Goal: Task Accomplishment & Management: Use online tool/utility

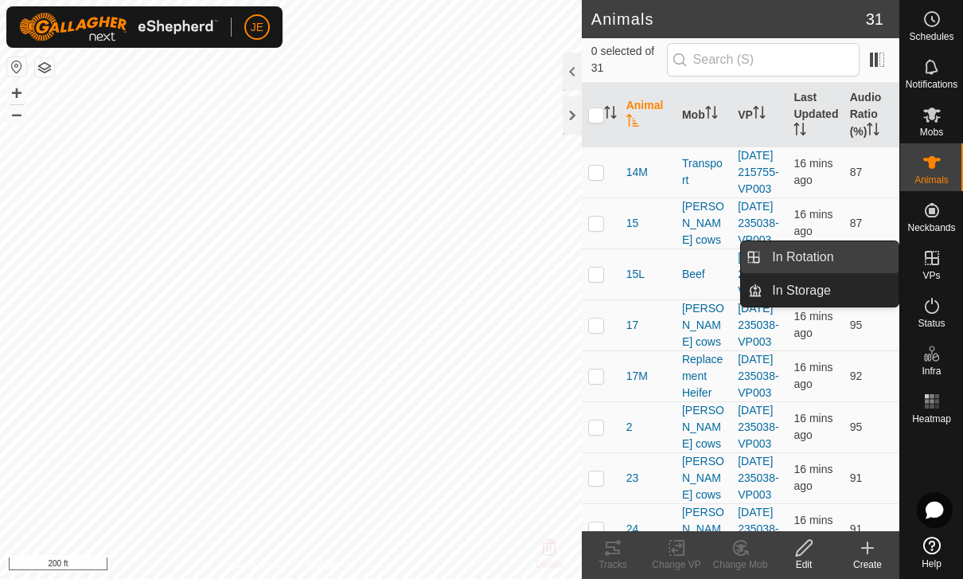
click at [837, 260] on link "In Rotation" at bounding box center [831, 257] width 136 height 32
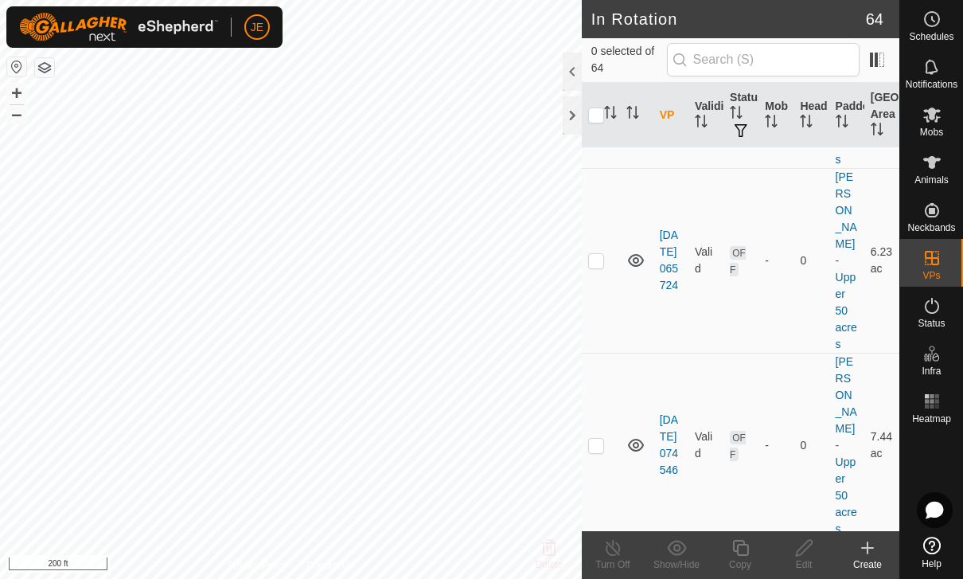
scroll to position [7497, 0]
checkbox input "true"
click at [743, 549] on icon at bounding box center [741, 547] width 20 height 19
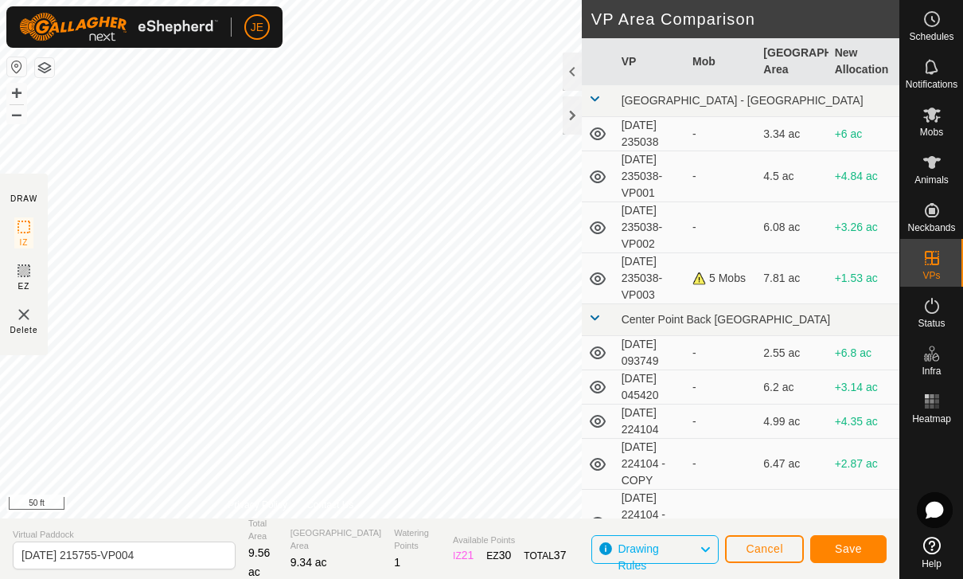
click at [859, 544] on span "Save" at bounding box center [848, 548] width 27 height 13
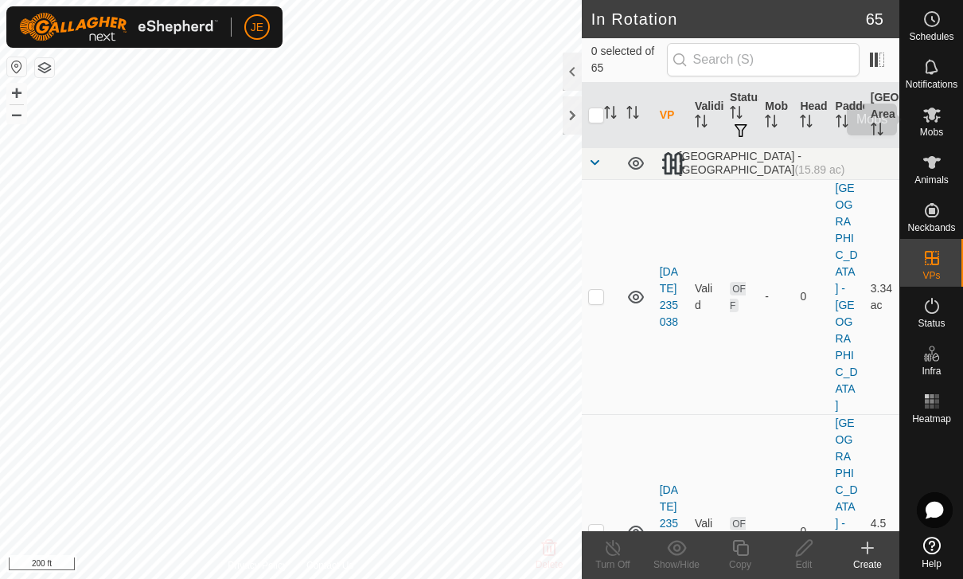
click at [943, 127] on span "Mobs" at bounding box center [931, 132] width 23 height 10
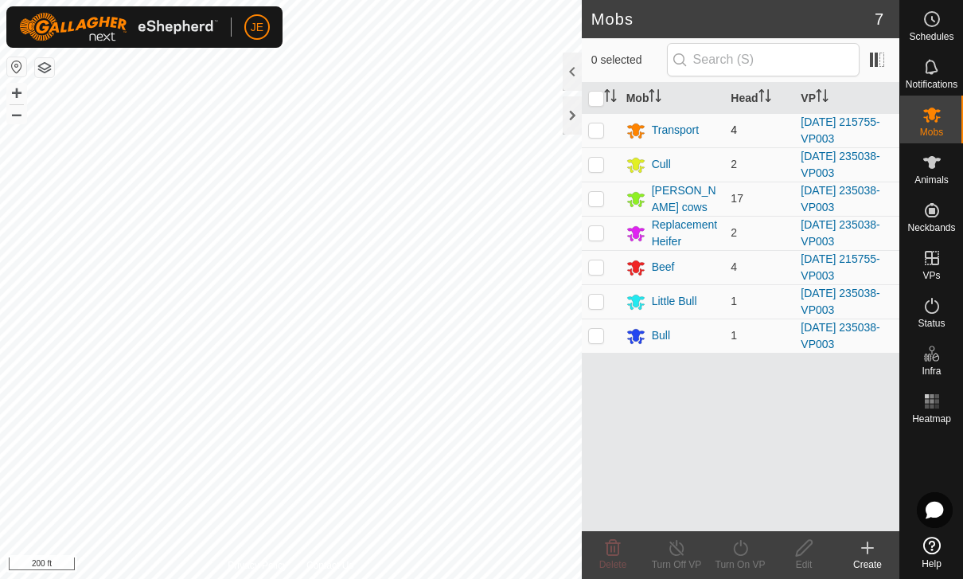
click at [603, 136] on p-checkbox at bounding box center [596, 129] width 16 height 13
checkbox input "true"
click at [601, 261] on p-checkbox at bounding box center [596, 266] width 16 height 13
checkbox input "true"
click at [744, 552] on icon at bounding box center [741, 547] width 20 height 19
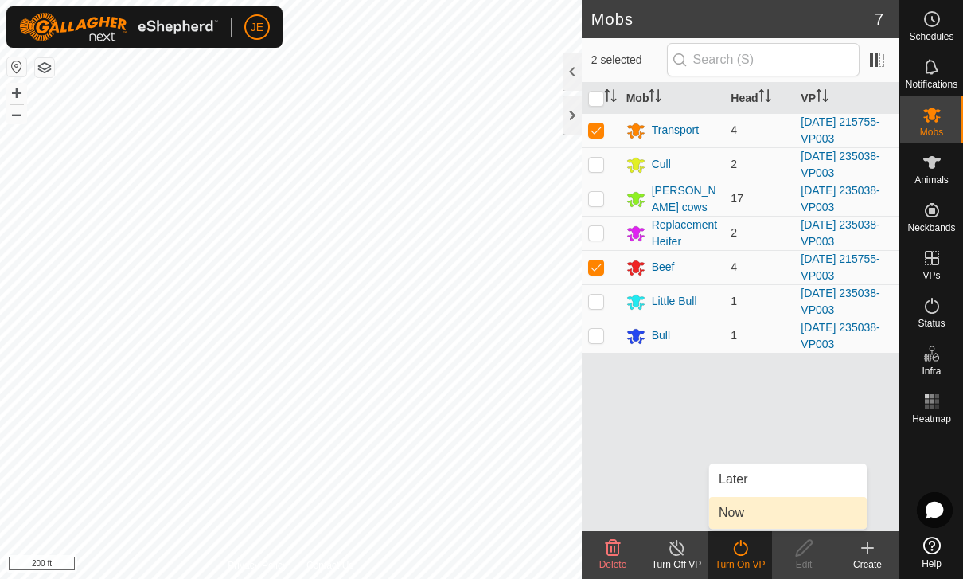
click at [778, 512] on link "Now" at bounding box center [788, 513] width 158 height 32
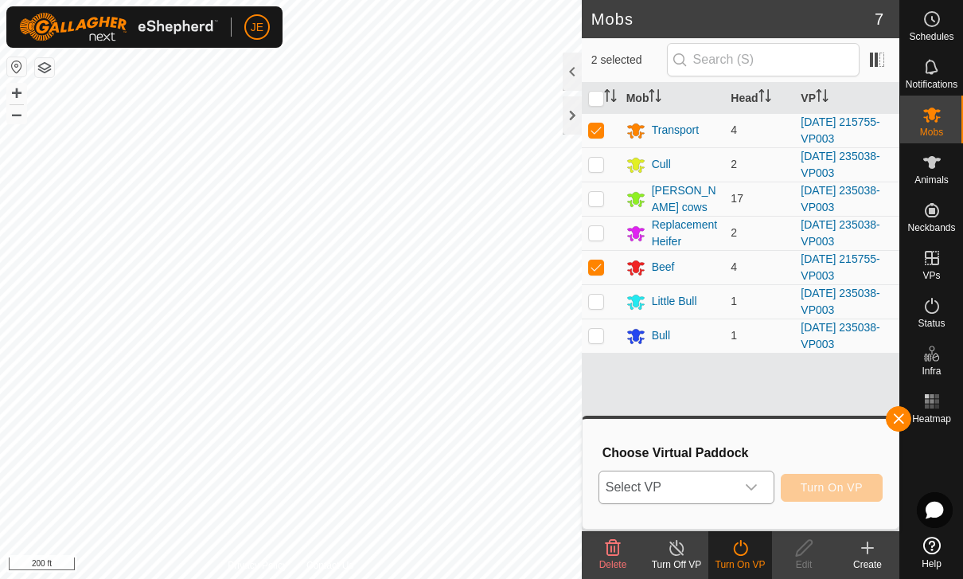
click at [747, 486] on icon "dropdown trigger" at bounding box center [751, 487] width 13 height 13
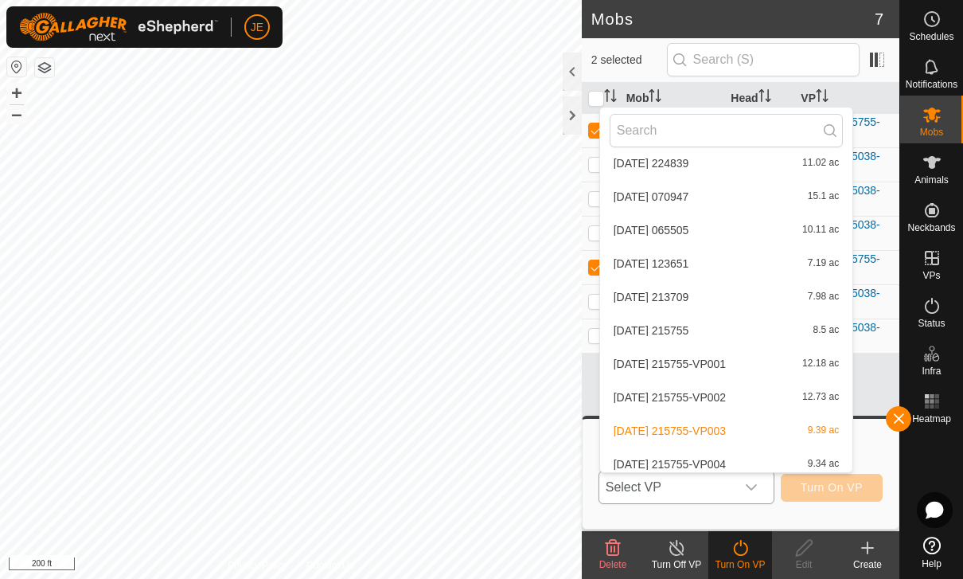
scroll to position [2110, 0]
click at [726, 460] on span "[DATE] 215755-VP004" at bounding box center [670, 465] width 112 height 11
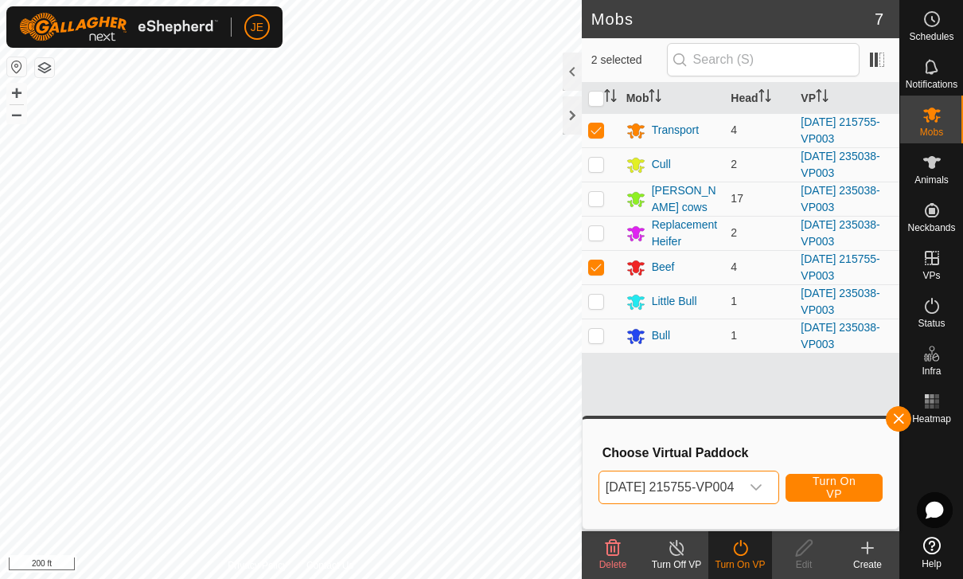
click at [861, 479] on span "Turn On VP" at bounding box center [834, 486] width 57 height 25
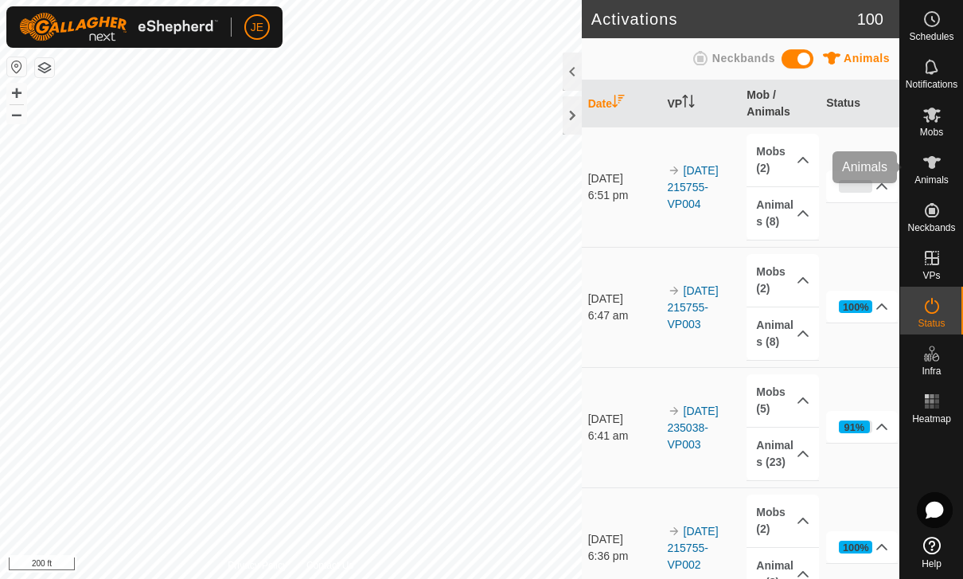
click at [930, 165] on icon at bounding box center [932, 162] width 18 height 13
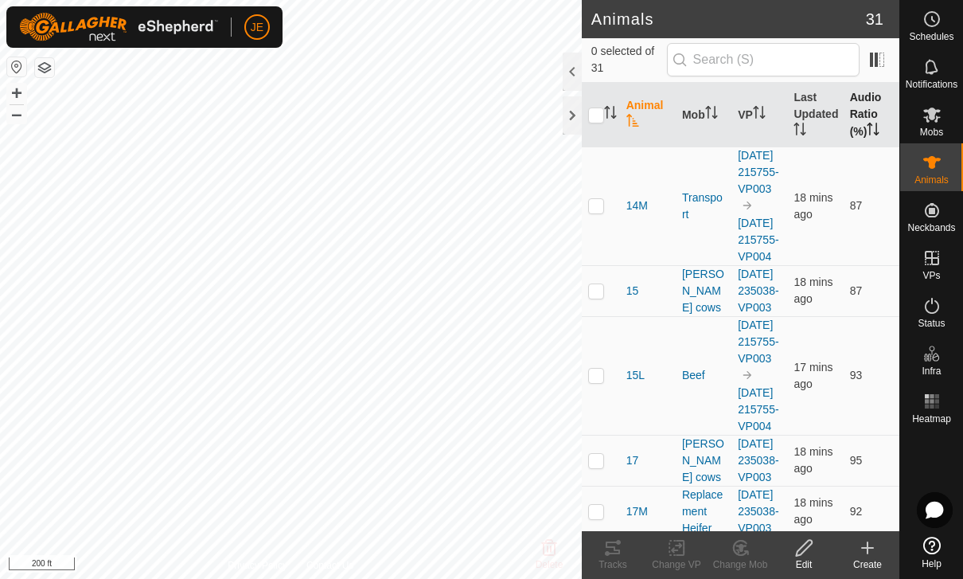
click at [854, 116] on th "Audio Ratio (%)" at bounding box center [872, 115] width 56 height 64
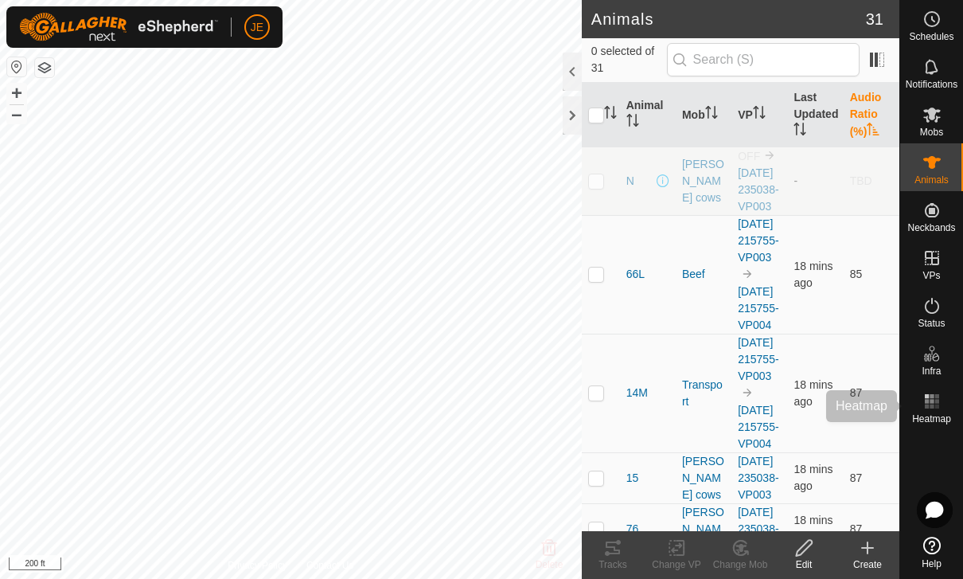
click at [937, 404] on icon at bounding box center [932, 401] width 19 height 19
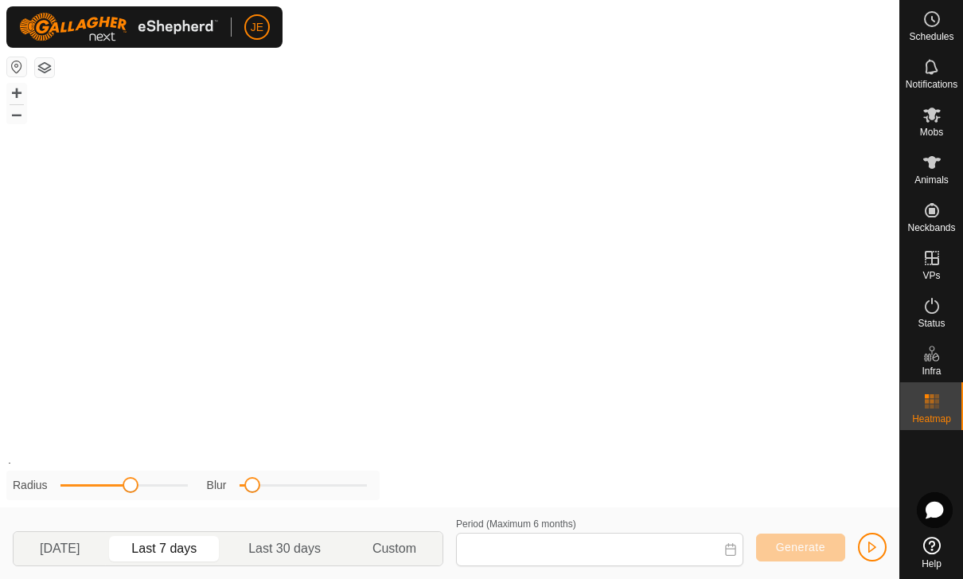
type input "[DATE] - [DATE]"
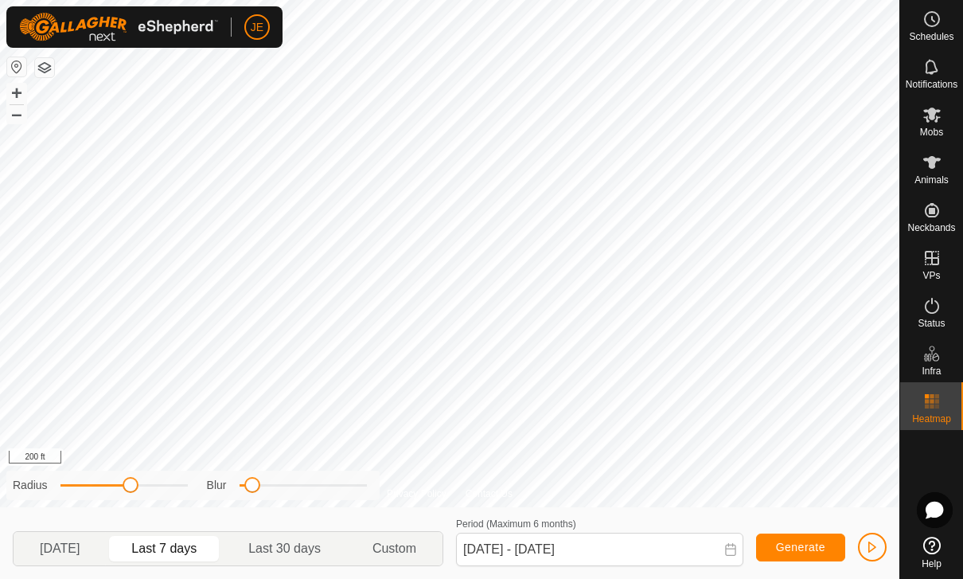
click at [873, 541] on span "button" at bounding box center [872, 547] width 13 height 13
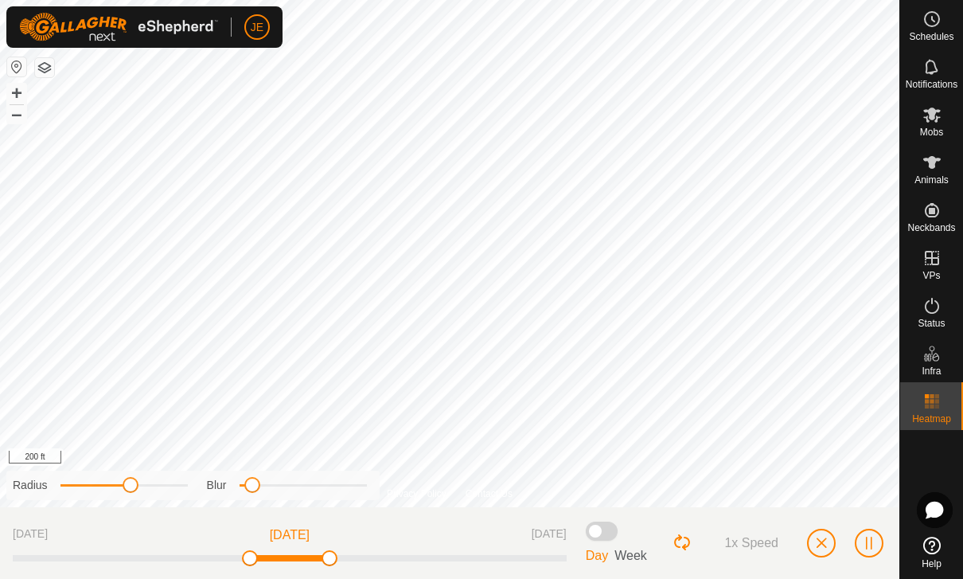
click at [830, 544] on button "button" at bounding box center [821, 543] width 29 height 29
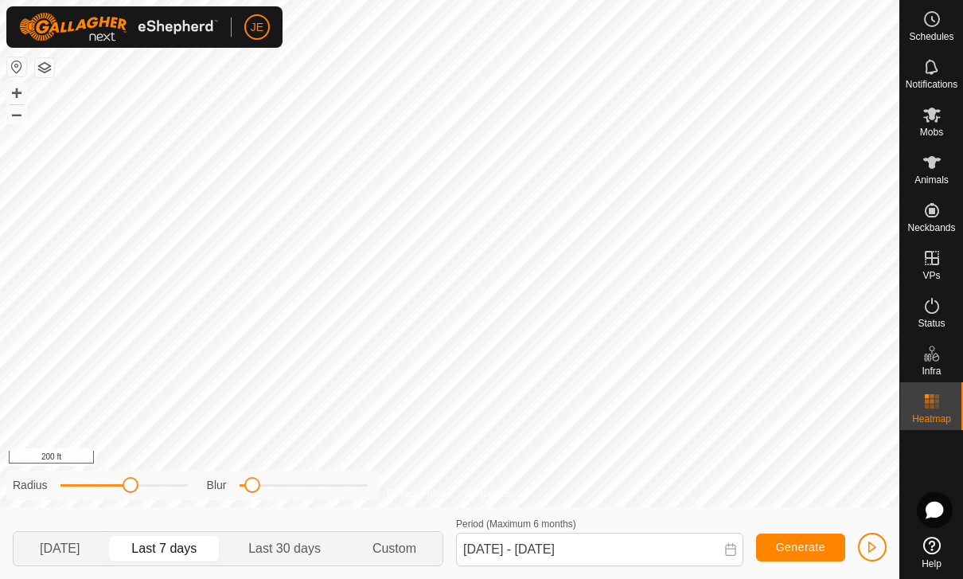
click at [929, 154] on icon at bounding box center [932, 162] width 19 height 19
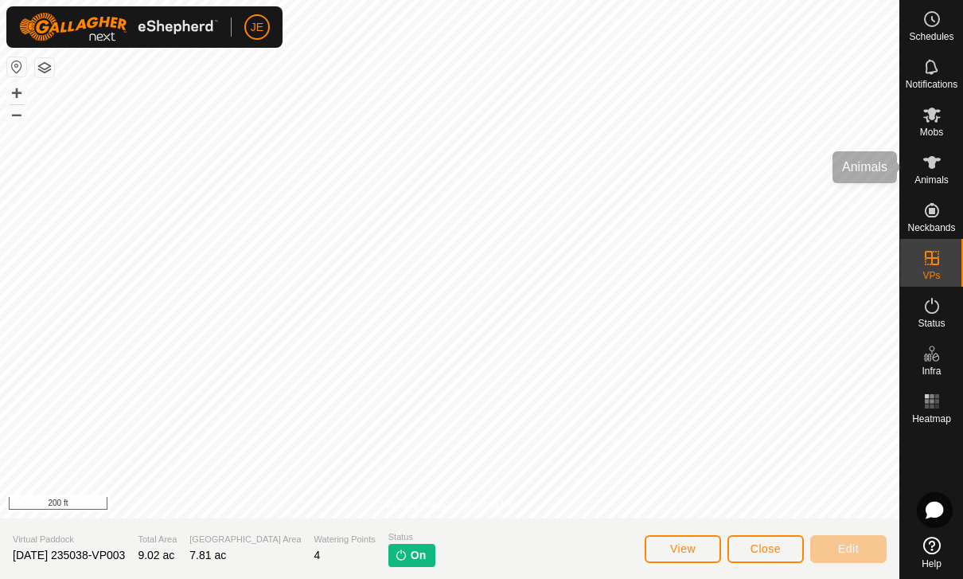
click at [932, 166] on icon at bounding box center [932, 162] width 18 height 13
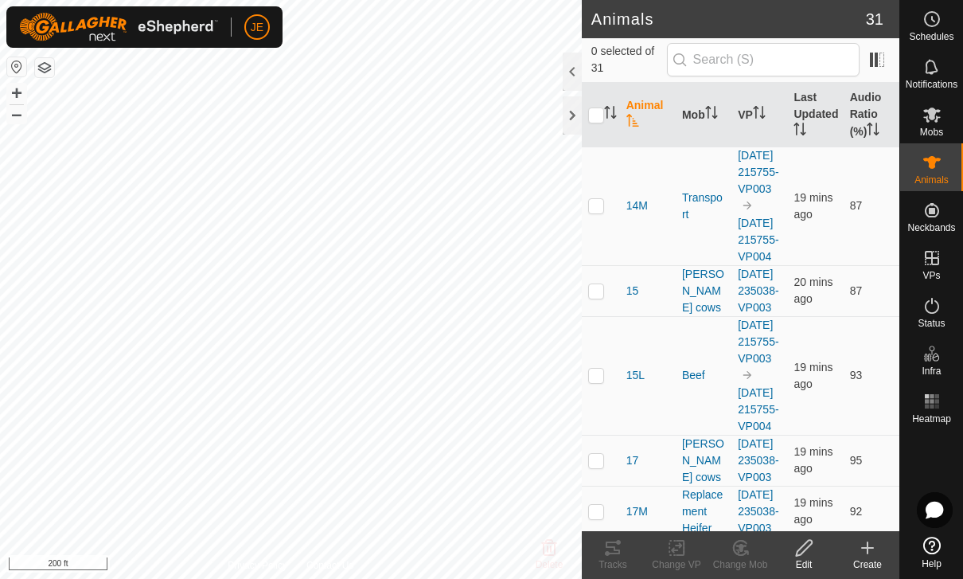
checkbox input "true"
click at [613, 549] on icon at bounding box center [612, 547] width 19 height 19
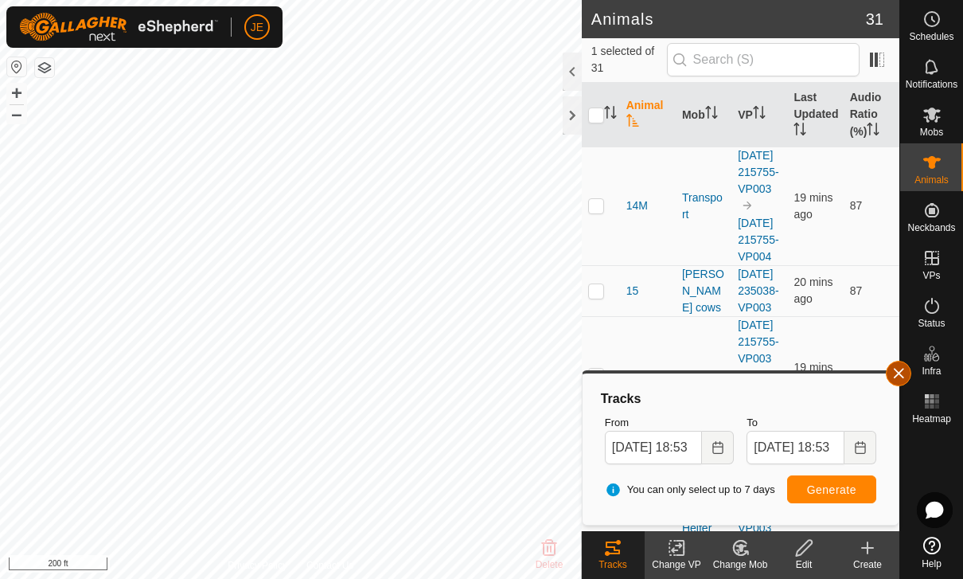
click at [898, 371] on span "button" at bounding box center [898, 373] width 13 height 13
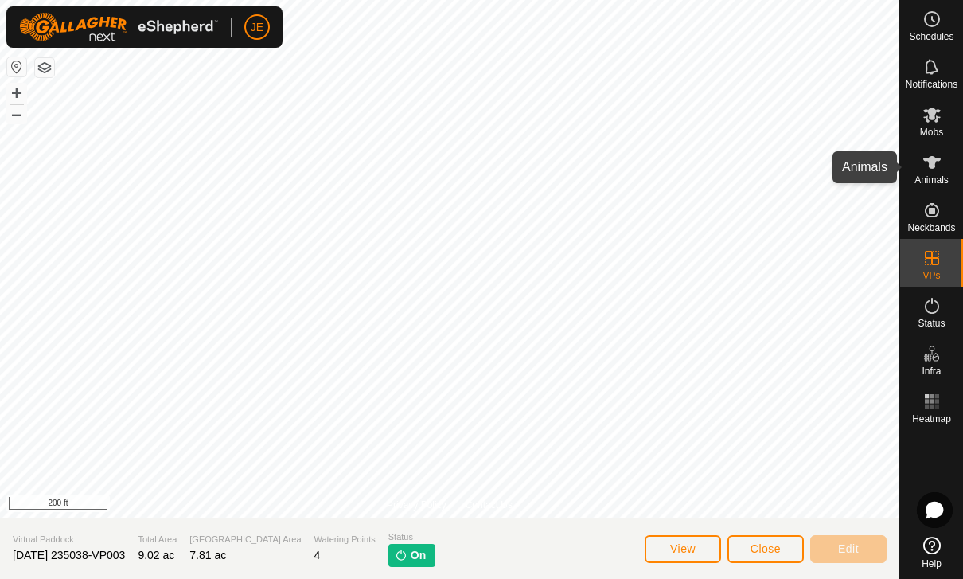
click at [943, 175] on span "Animals" at bounding box center [932, 180] width 34 height 10
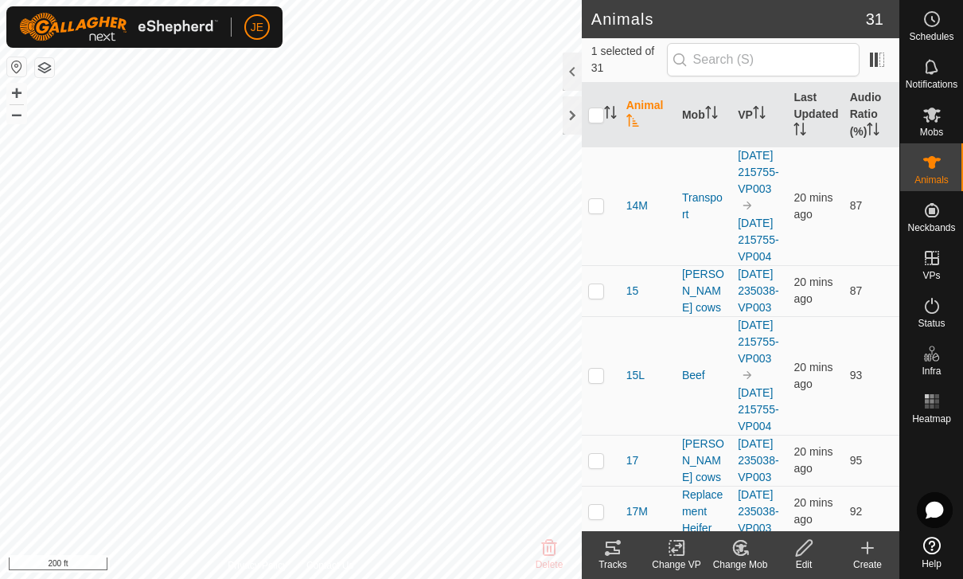
click at [625, 546] on tracks-svg-icon at bounding box center [613, 547] width 64 height 19
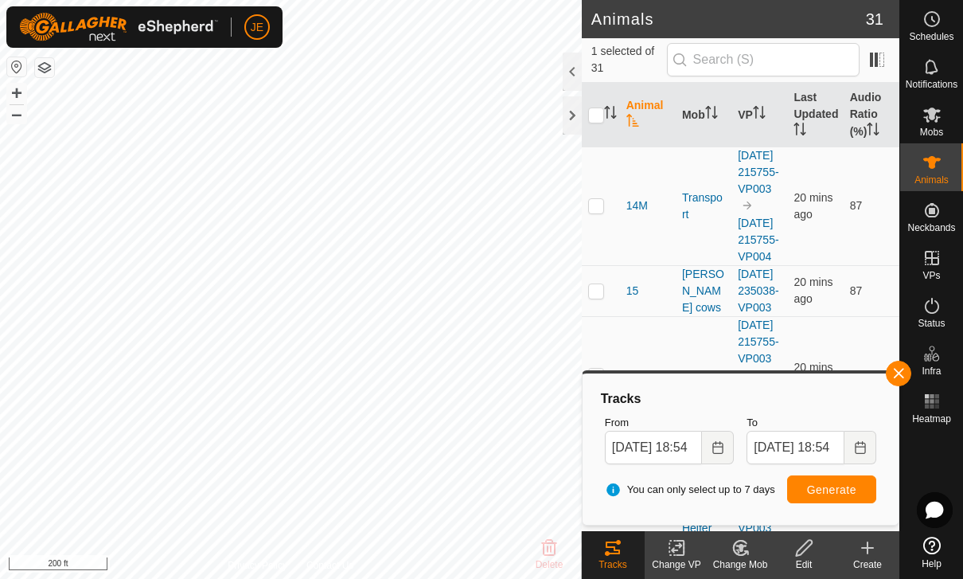
click at [900, 376] on button "button" at bounding box center [898, 373] width 25 height 25
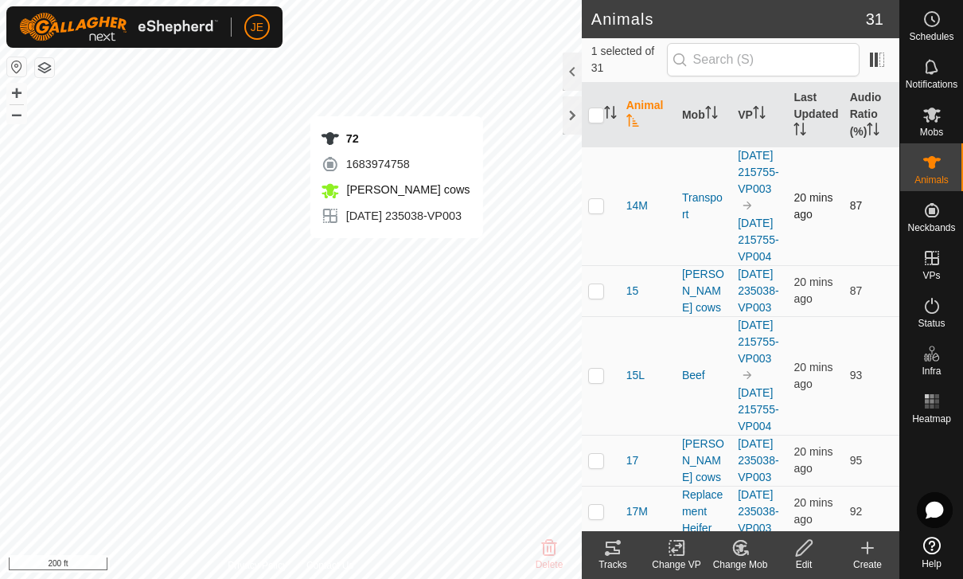
checkbox input "false"
click at [616, 549] on icon at bounding box center [613, 547] width 14 height 13
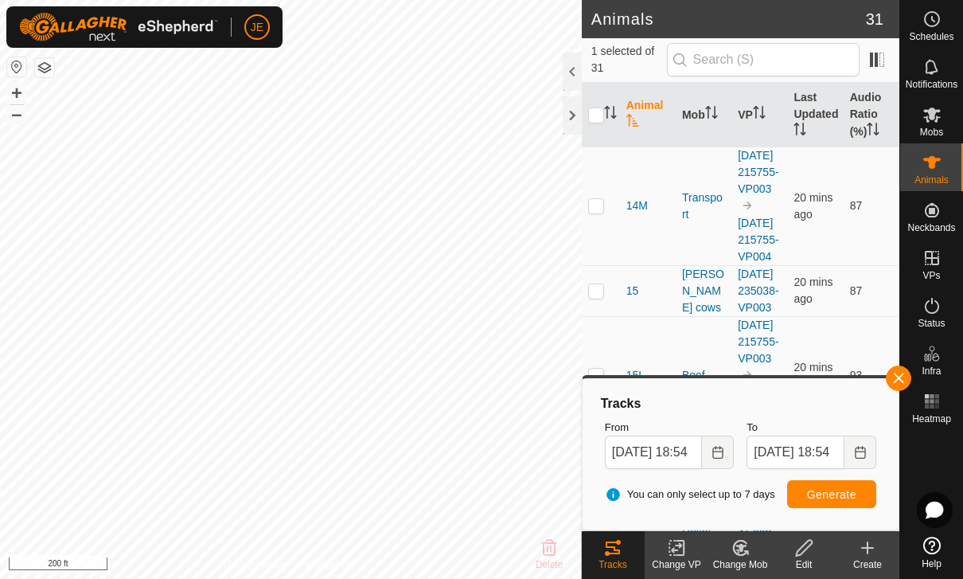
click at [904, 389] on button "button" at bounding box center [898, 377] width 25 height 25
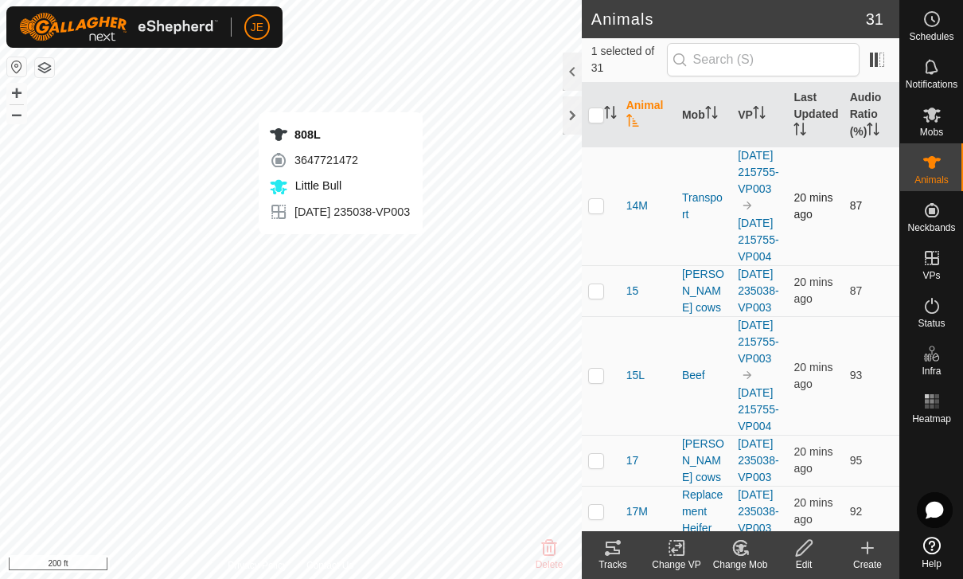
checkbox input "false"
checkbox input "true"
click at [613, 555] on icon at bounding box center [612, 547] width 19 height 19
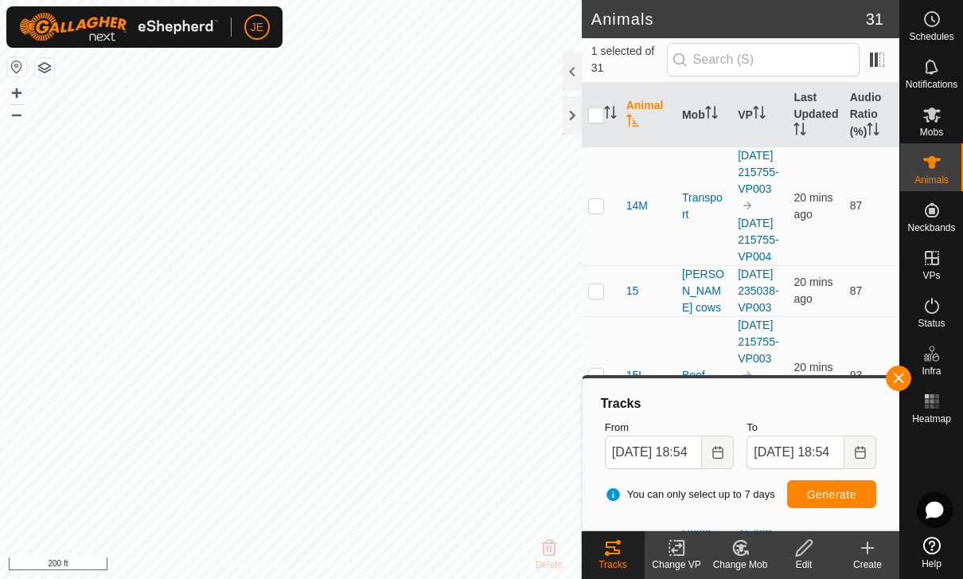
click at [613, 559] on div "Tracks" at bounding box center [613, 564] width 64 height 14
click at [897, 379] on button "button" at bounding box center [898, 377] width 25 height 25
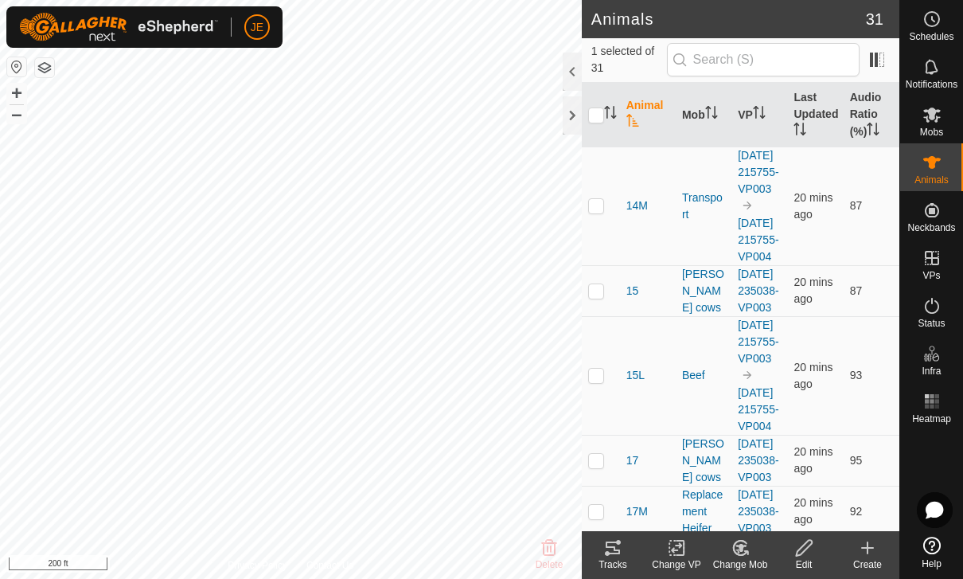
click at [621, 553] on icon at bounding box center [612, 547] width 19 height 19
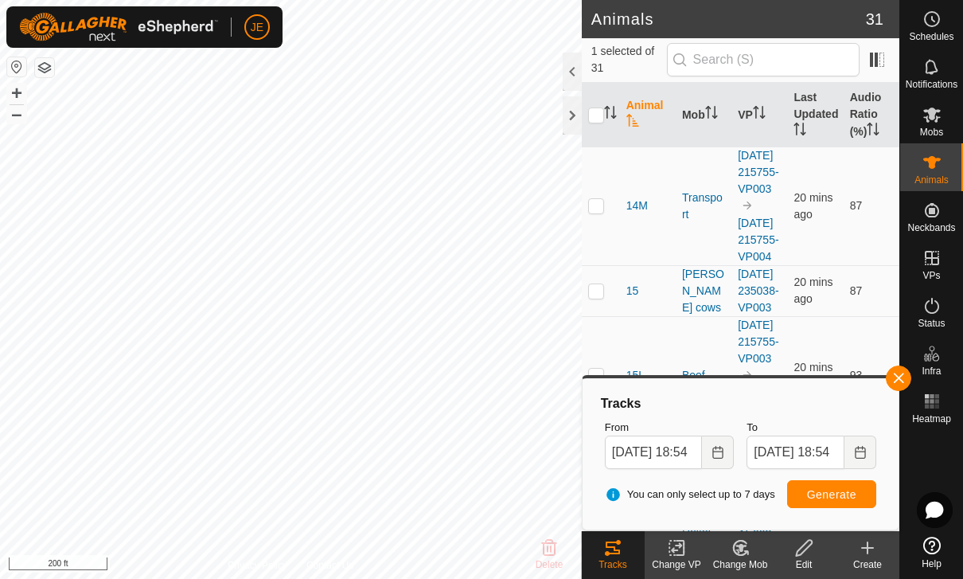
click at [681, 560] on div "Change VP" at bounding box center [677, 564] width 64 height 14
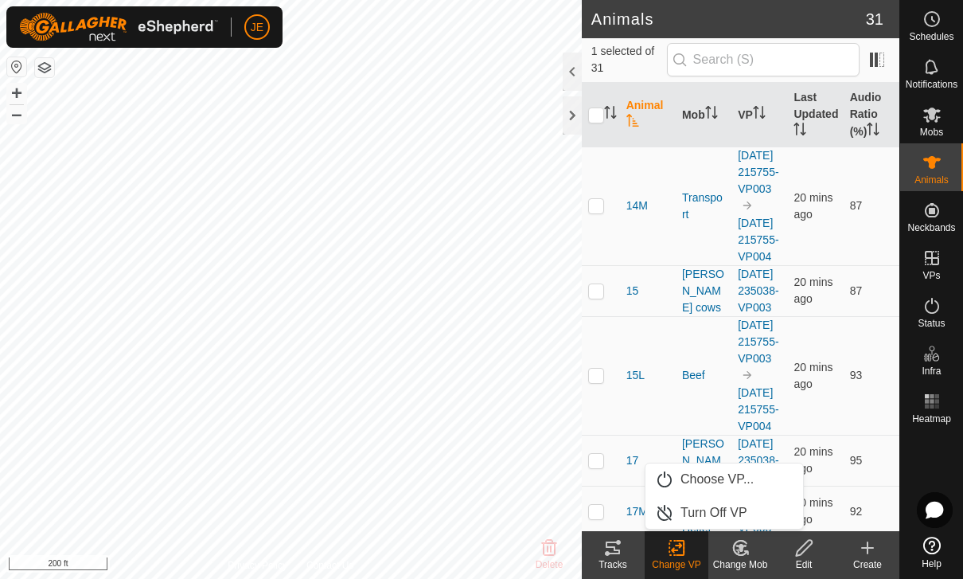
click at [623, 553] on tracks-svg-icon at bounding box center [613, 547] width 64 height 19
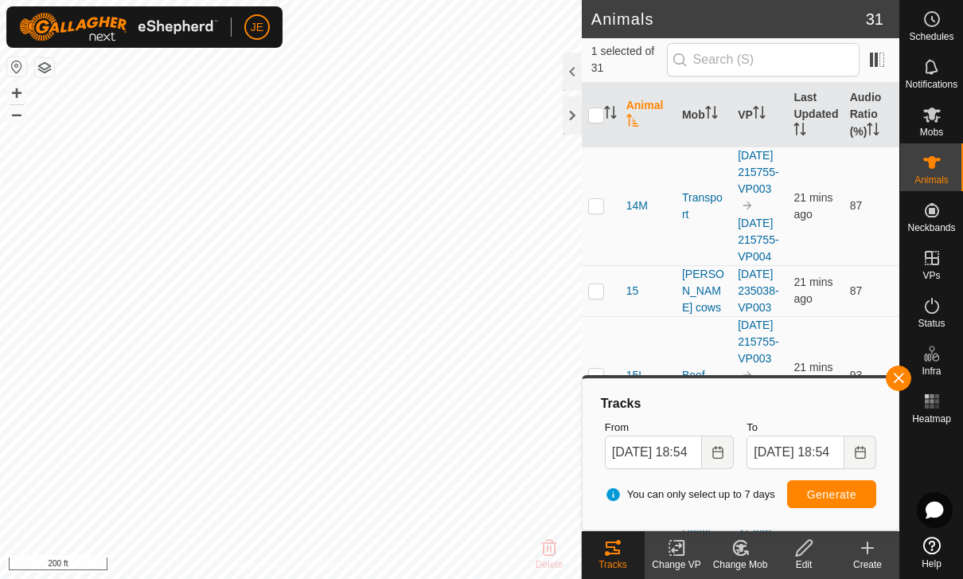
click at [900, 381] on button "button" at bounding box center [898, 377] width 25 height 25
